Goal: Find contact information: Find contact information

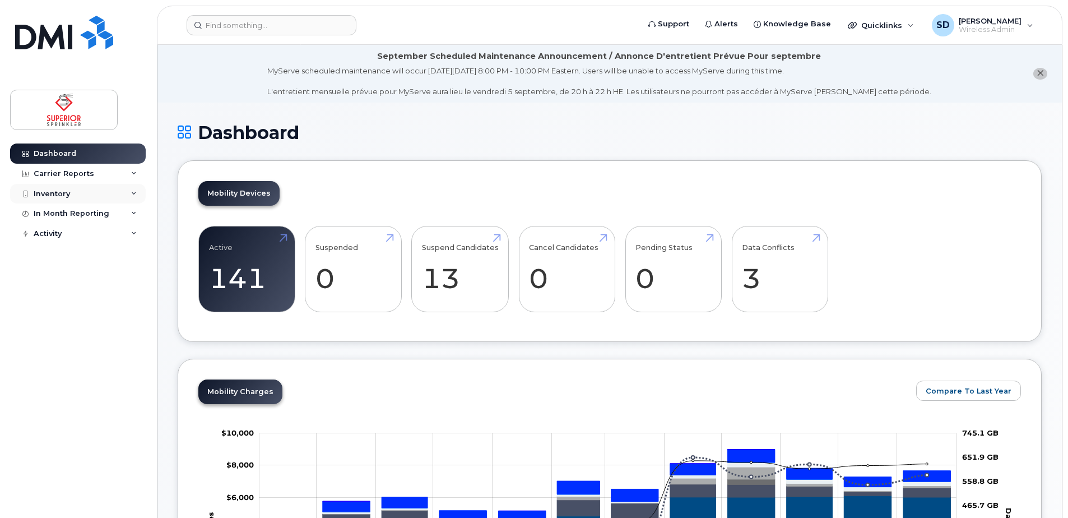
click at [81, 196] on div "Inventory" at bounding box center [78, 194] width 136 height 20
click at [79, 211] on div "Mobility Devices" at bounding box center [70, 214] width 63 height 10
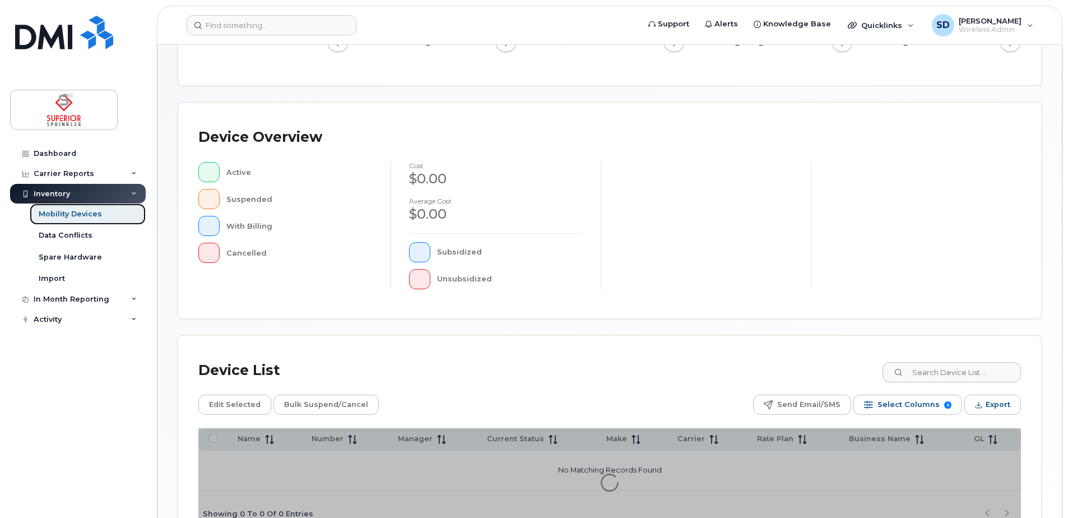
scroll to position [253, 0]
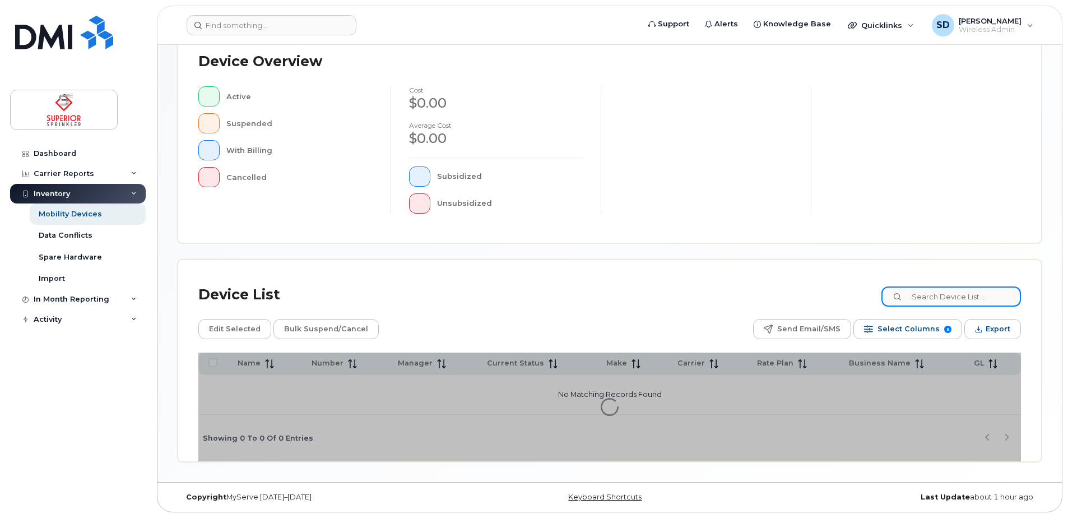
click at [944, 295] on div "Device List Edit Selected Bulk Suspend/Cancel Send Email/SMS Select Columns 9 F…" at bounding box center [609, 360] width 863 height 201
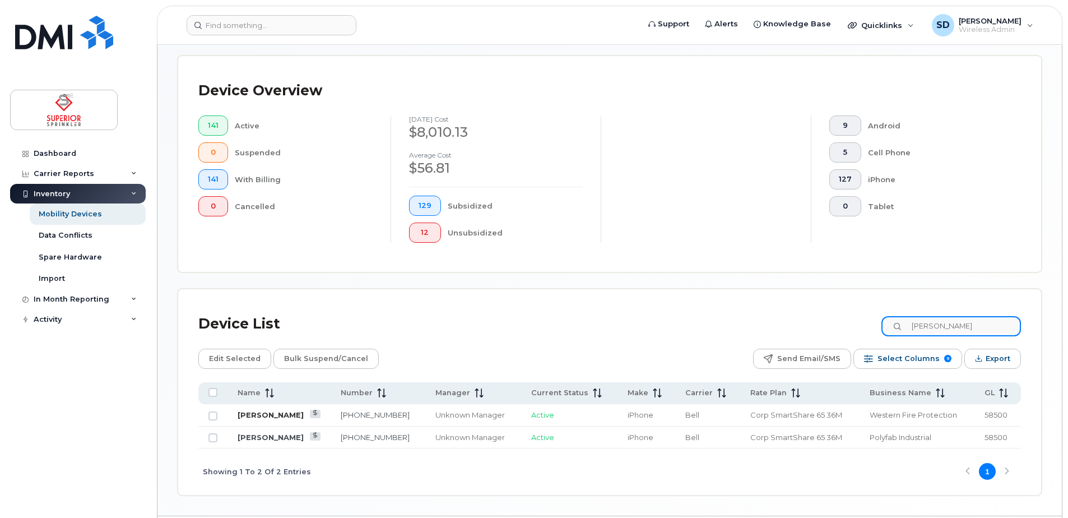
type input "craig"
click at [272, 416] on link "[PERSON_NAME]" at bounding box center [271, 414] width 66 height 9
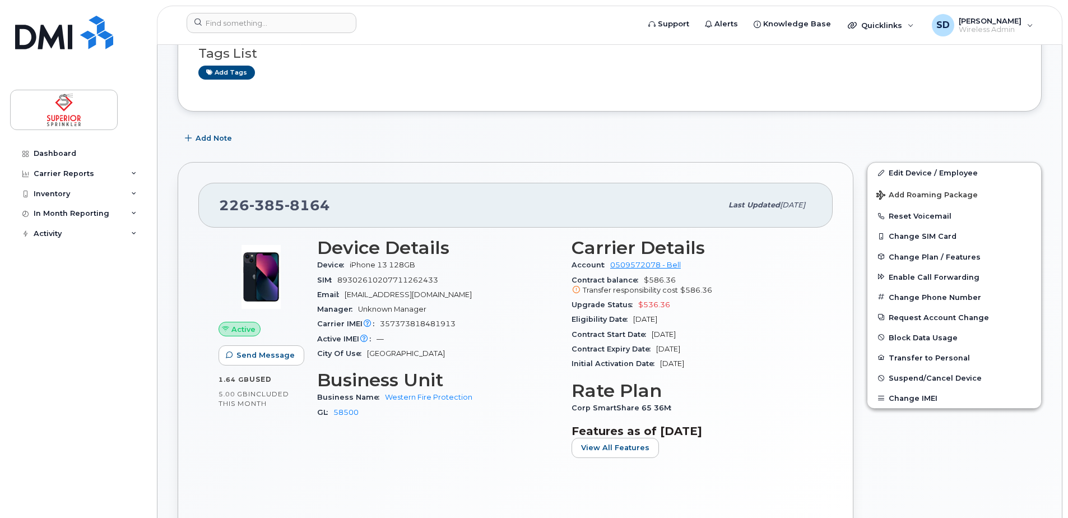
scroll to position [159, 0]
drag, startPoint x: 328, startPoint y: 208, endPoint x: 221, endPoint y: 202, distance: 107.2
click at [221, 202] on span "[PHONE_NUMBER]" at bounding box center [274, 204] width 111 height 17
copy span "[PHONE_NUMBER]"
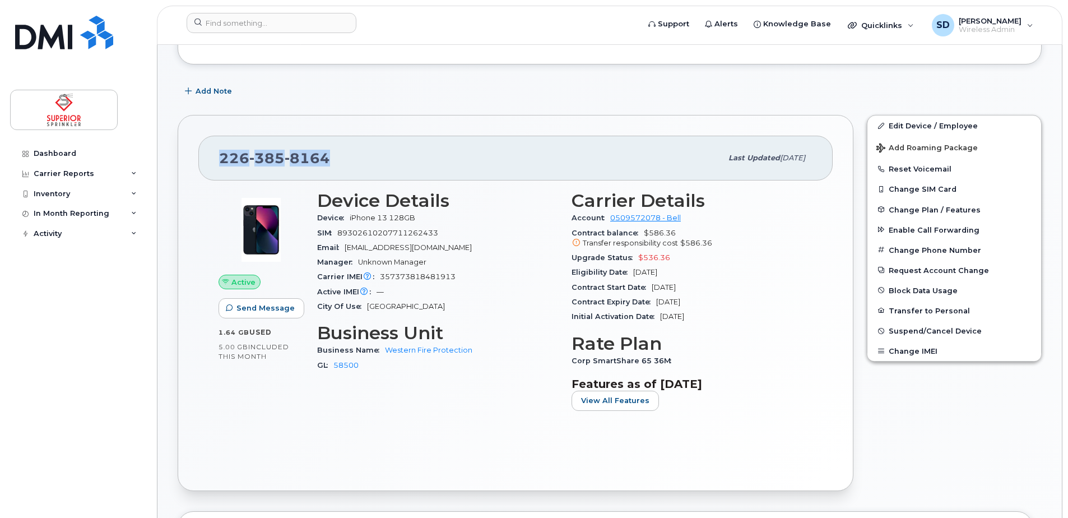
scroll to position [207, 0]
